Goal: Information Seeking & Learning: Learn about a topic

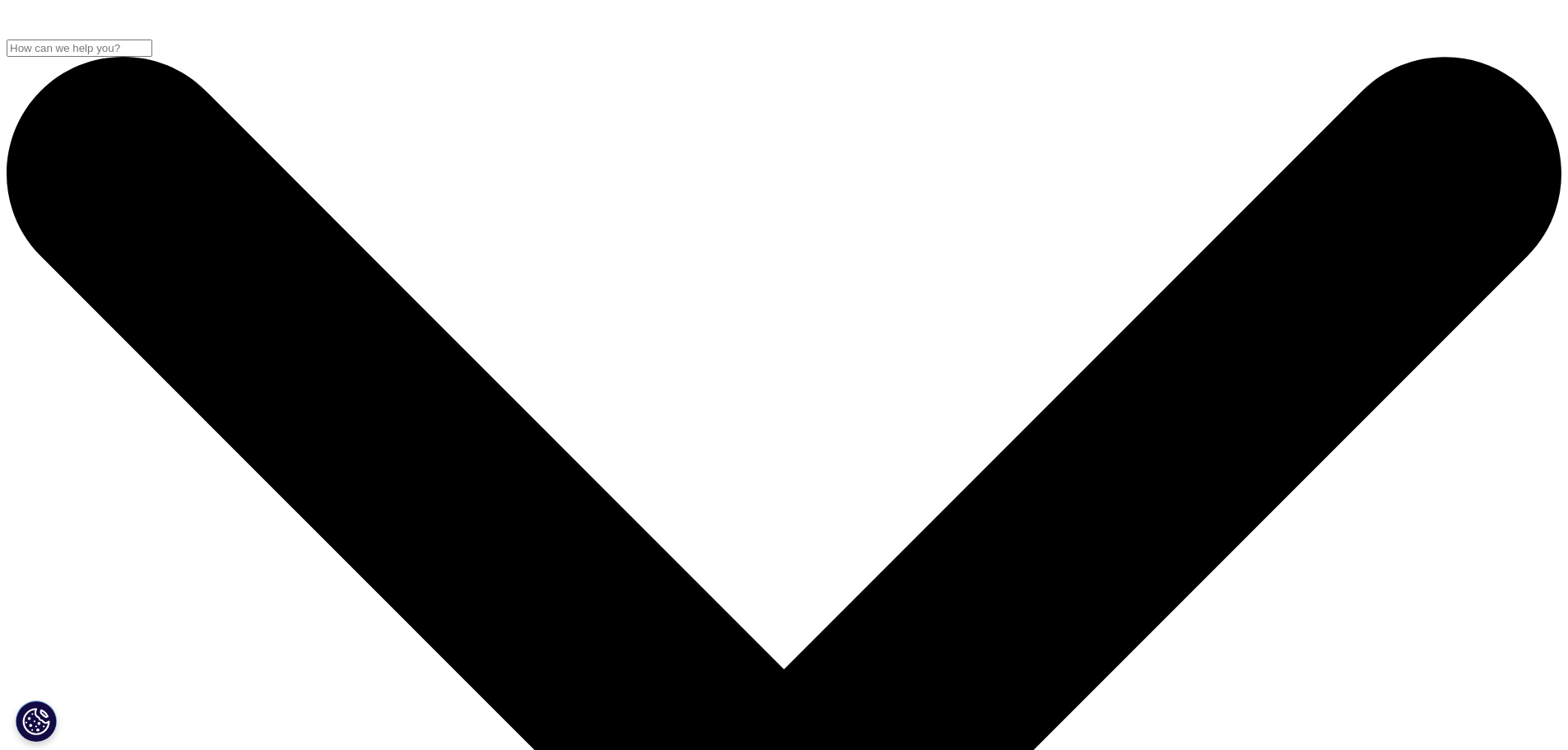
scroll to position [909, 972]
